Goal: Task Accomplishment & Management: Manage account settings

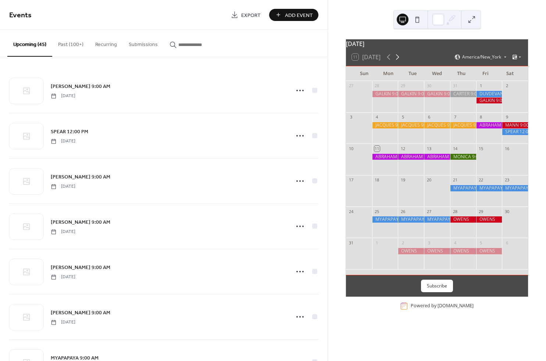
click at [398, 61] on icon at bounding box center [397, 57] width 9 height 9
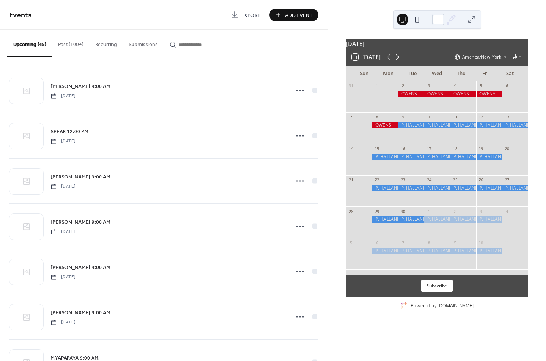
click at [398, 61] on icon at bounding box center [397, 57] width 9 height 9
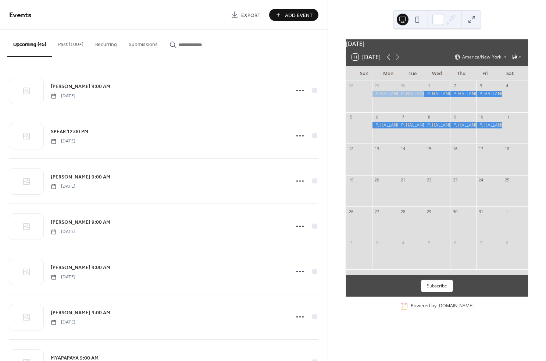
click at [388, 61] on icon at bounding box center [388, 57] width 9 height 9
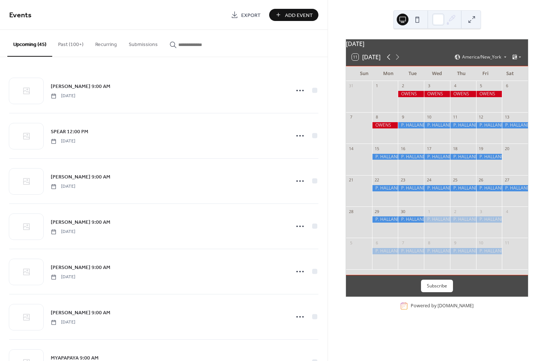
click at [388, 61] on icon at bounding box center [388, 57] width 9 height 9
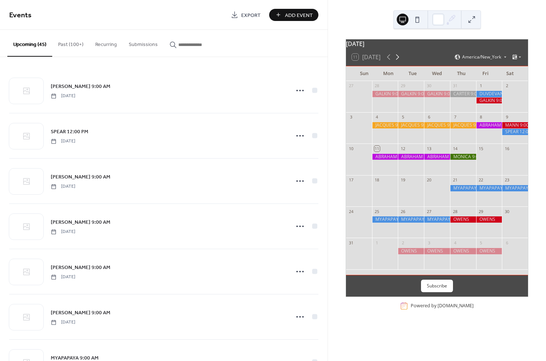
click at [399, 60] on icon at bounding box center [397, 57] width 3 height 6
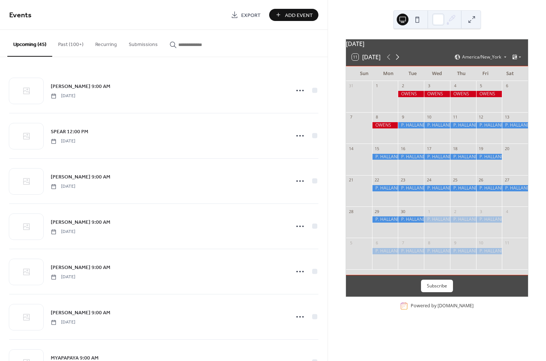
click at [399, 60] on icon at bounding box center [397, 57] width 3 height 6
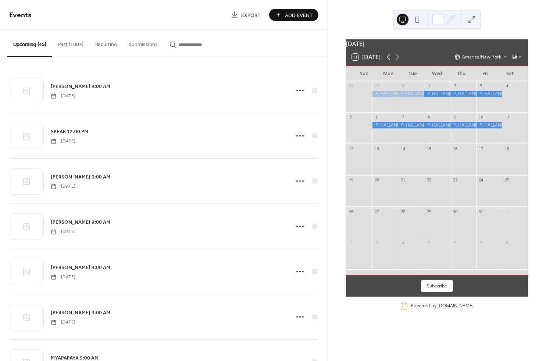
click at [388, 61] on icon at bounding box center [388, 57] width 9 height 9
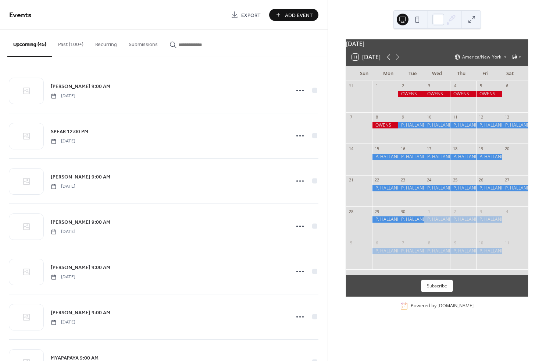
click at [388, 61] on icon at bounding box center [388, 57] width 9 height 9
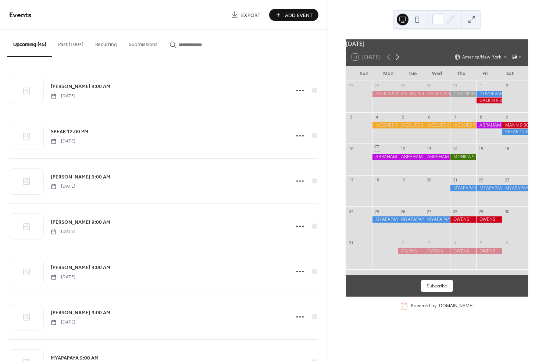
click at [397, 61] on icon at bounding box center [397, 57] width 9 height 9
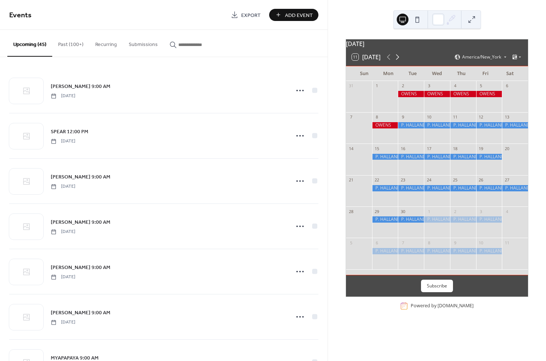
click at [399, 61] on icon at bounding box center [397, 57] width 9 height 9
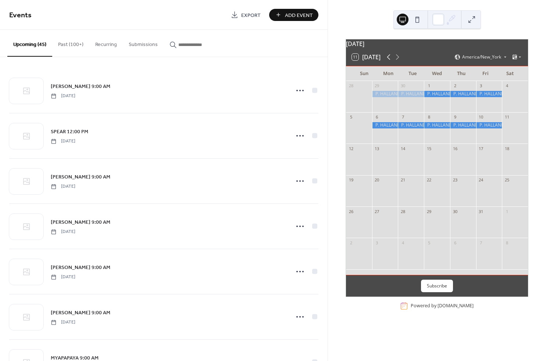
click at [388, 61] on icon at bounding box center [388, 57] width 9 height 9
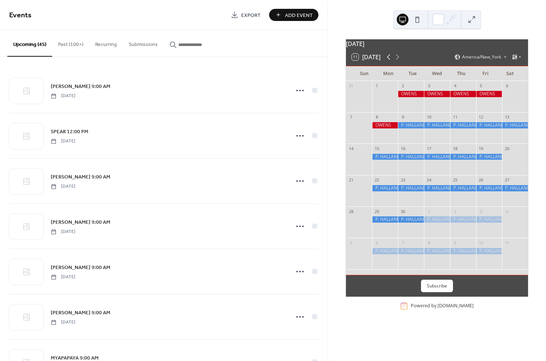
click at [390, 61] on icon at bounding box center [388, 57] width 9 height 9
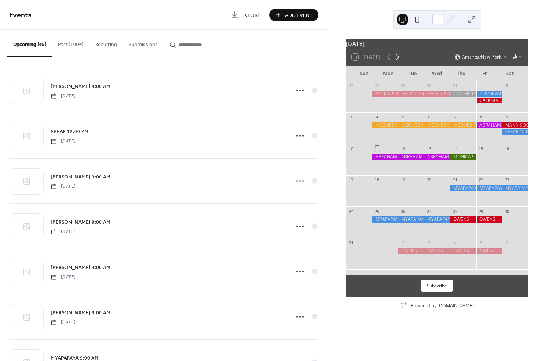
click at [398, 61] on icon at bounding box center [397, 57] width 9 height 9
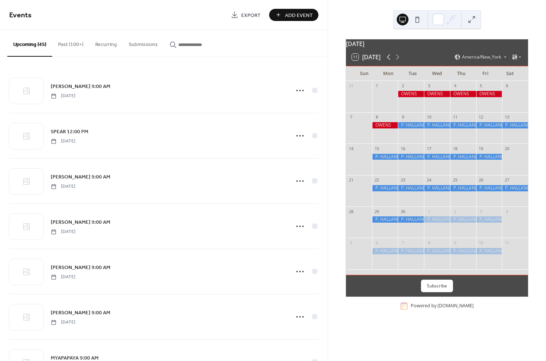
click at [389, 61] on icon at bounding box center [388, 57] width 9 height 9
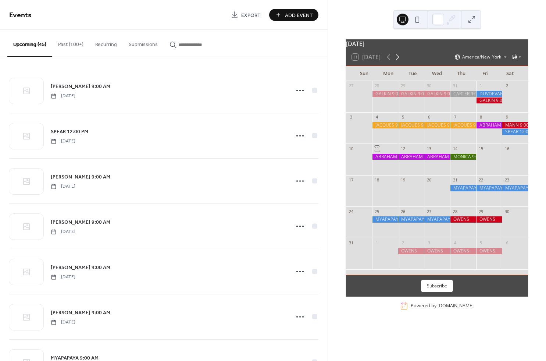
click at [399, 61] on icon at bounding box center [397, 57] width 9 height 9
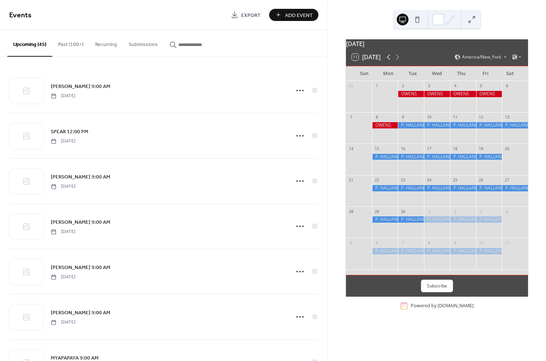
click at [390, 61] on icon at bounding box center [388, 57] width 9 height 9
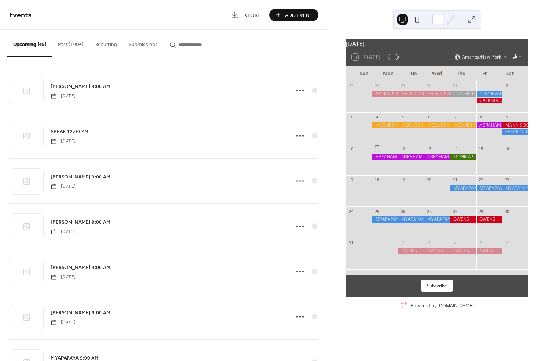
click at [400, 61] on icon at bounding box center [397, 57] width 9 height 9
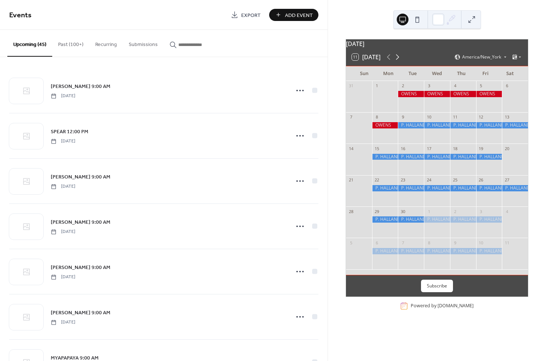
click at [400, 61] on icon at bounding box center [397, 57] width 9 height 9
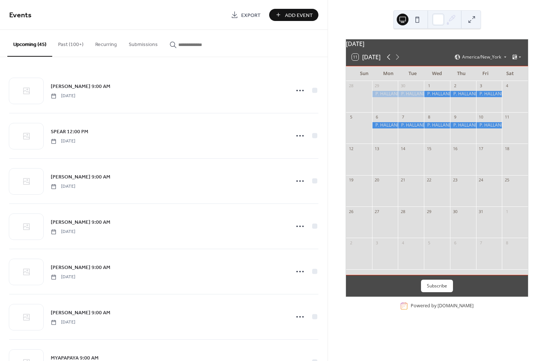
click at [391, 61] on icon at bounding box center [388, 57] width 9 height 9
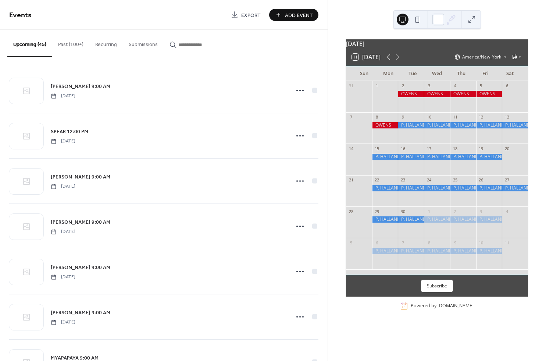
click at [388, 61] on icon at bounding box center [388, 57] width 9 height 9
